Goal: Information Seeking & Learning: Learn about a topic

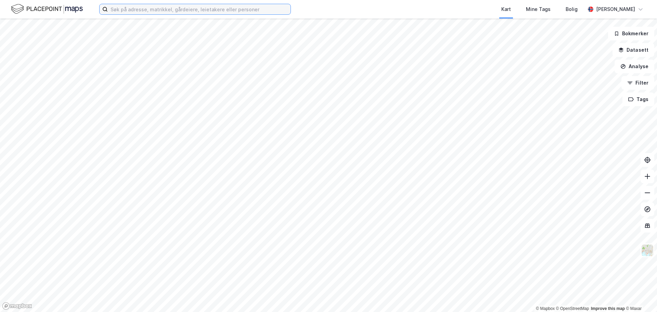
click at [142, 11] on input at bounding box center [199, 9] width 183 height 10
click at [194, 7] on input at bounding box center [199, 9] width 183 height 10
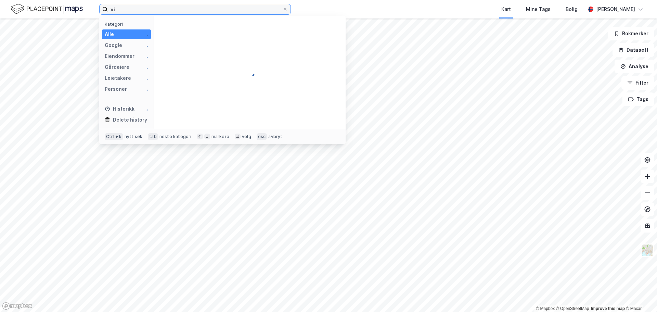
type input "v"
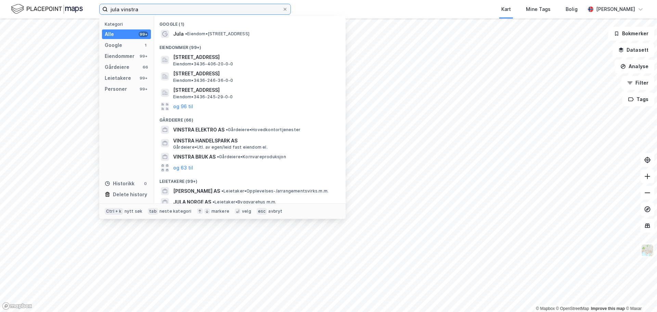
drag, startPoint x: 156, startPoint y: 9, endPoint x: 80, endPoint y: 7, distance: 76.3
click at [80, 7] on div "jula vinstra Kategori Alle 99+ Google 1 Eiendommer 99+ Gårdeiere 66 Leietakere …" at bounding box center [328, 9] width 657 height 18
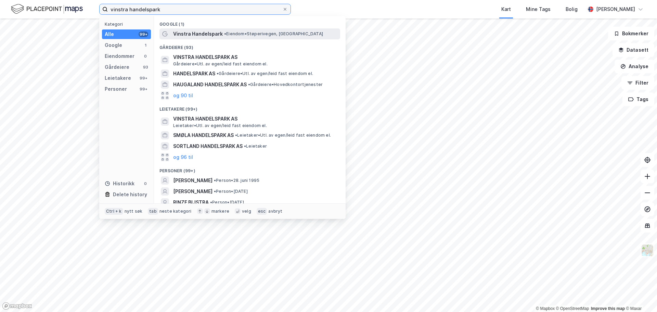
type input "vinstra handelspark"
click at [241, 30] on div "Vinstra Handelspark • Eiendom • Støperivegen, 2640 Vinstra" at bounding box center [256, 34] width 166 height 8
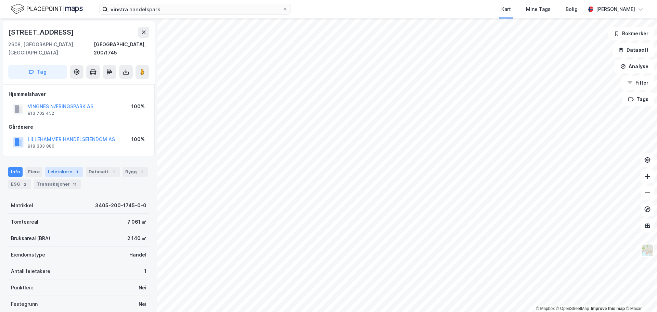
click at [66, 167] on div "Leietakere 1" at bounding box center [64, 172] width 38 height 10
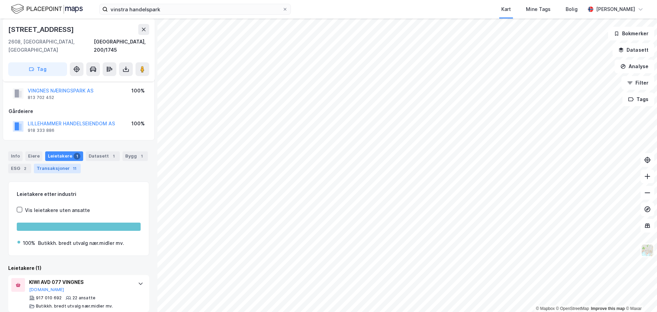
click at [58, 163] on div "Transaksjoner 11" at bounding box center [57, 168] width 47 height 10
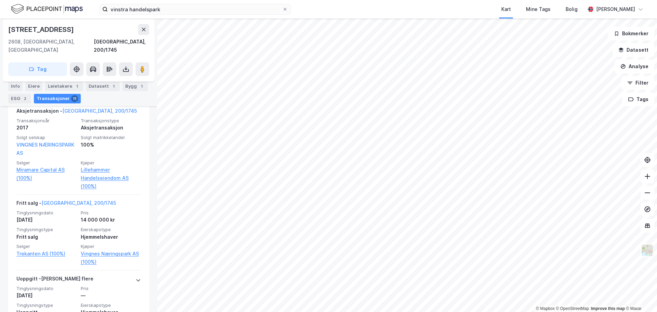
scroll to position [1039, 0]
